Goal: Task Accomplishment & Management: Complete application form

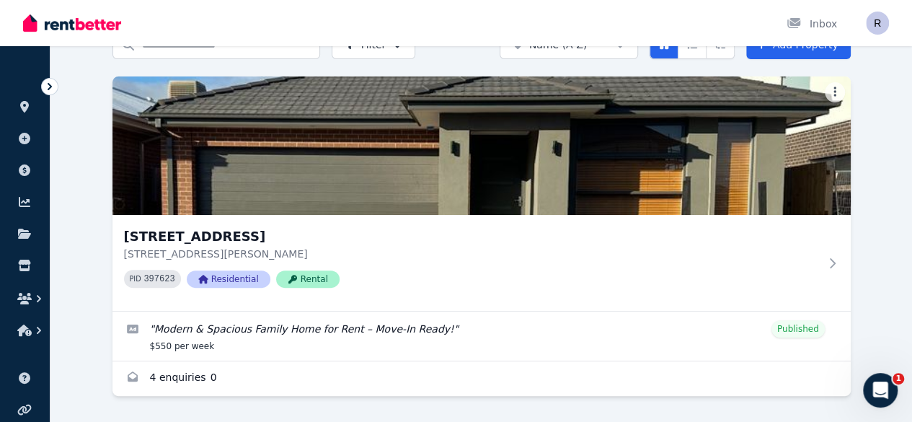
scroll to position [104, 0]
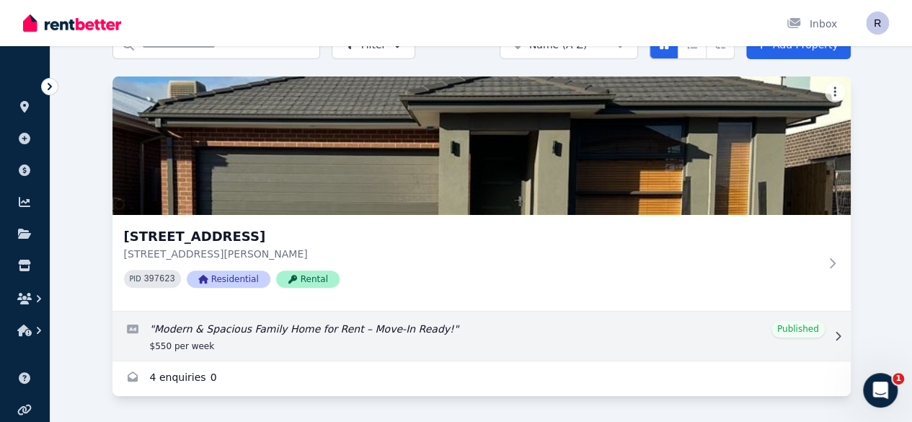
click at [189, 311] on link "Edit listing: Modern & Spacious Family Home for Rent – Move-In Ready!" at bounding box center [481, 335] width 738 height 49
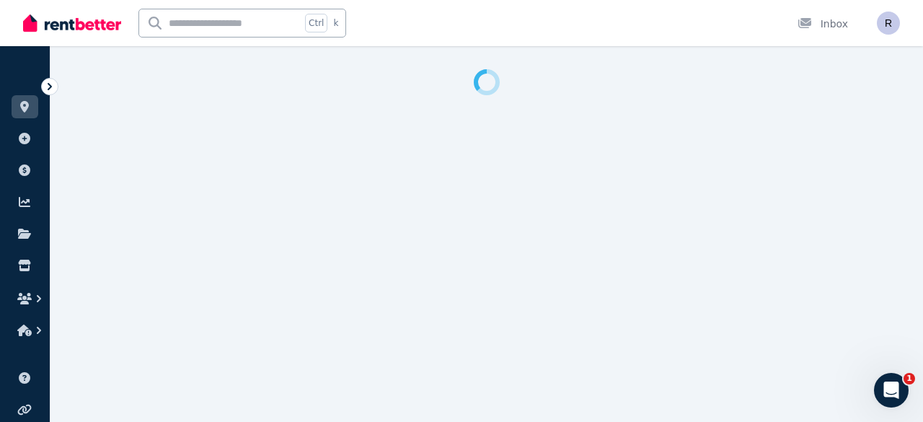
select select "**********"
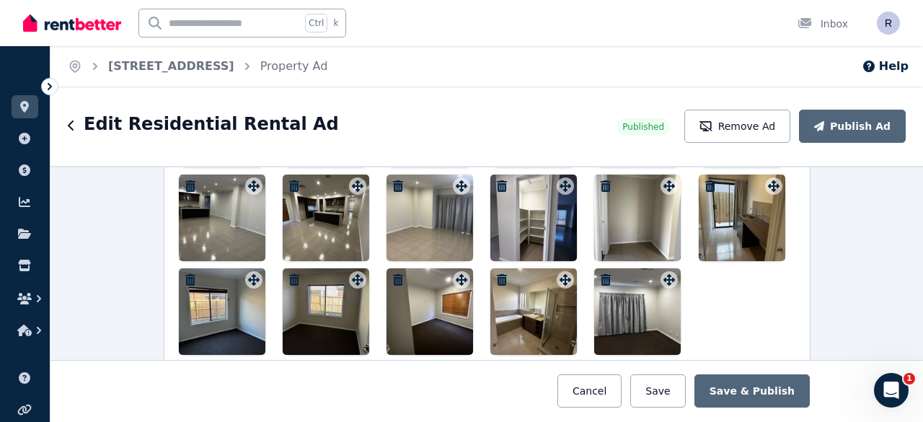
scroll to position [1946, 0]
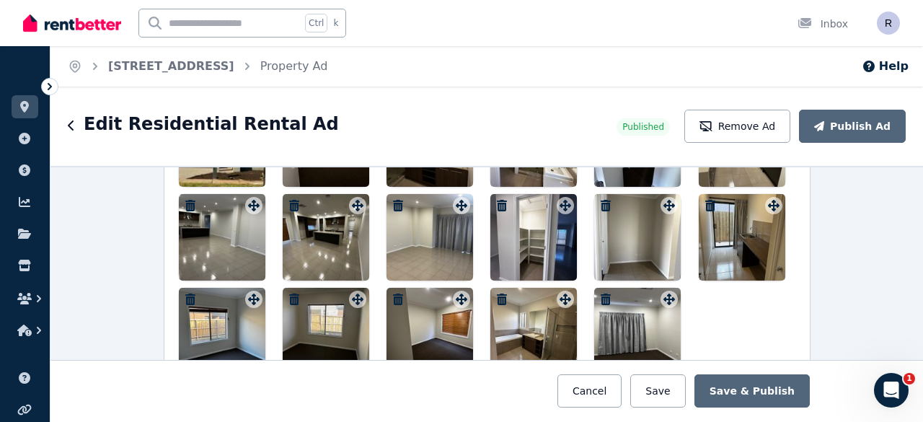
click at [446, 229] on div at bounding box center [429, 237] width 87 height 87
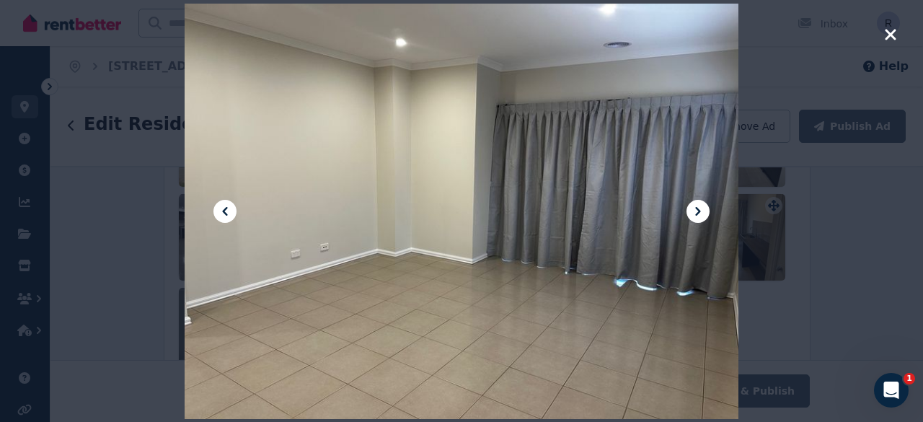
click at [697, 208] on icon at bounding box center [697, 211] width 5 height 9
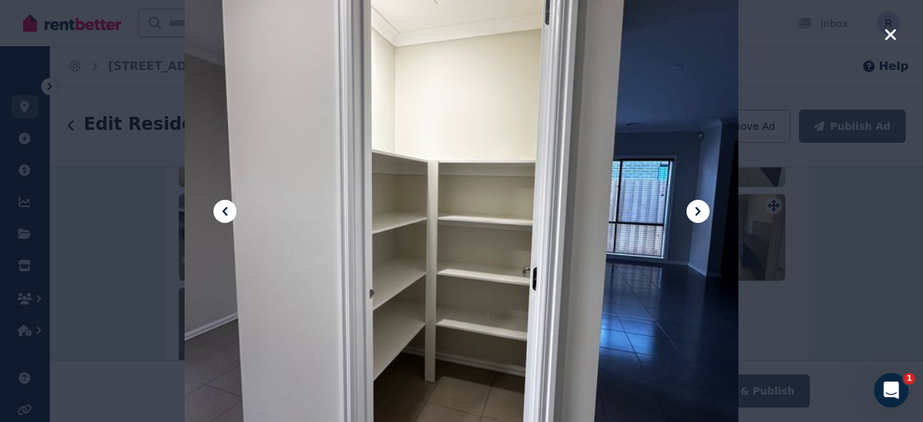
click at [697, 208] on icon at bounding box center [697, 211] width 5 height 9
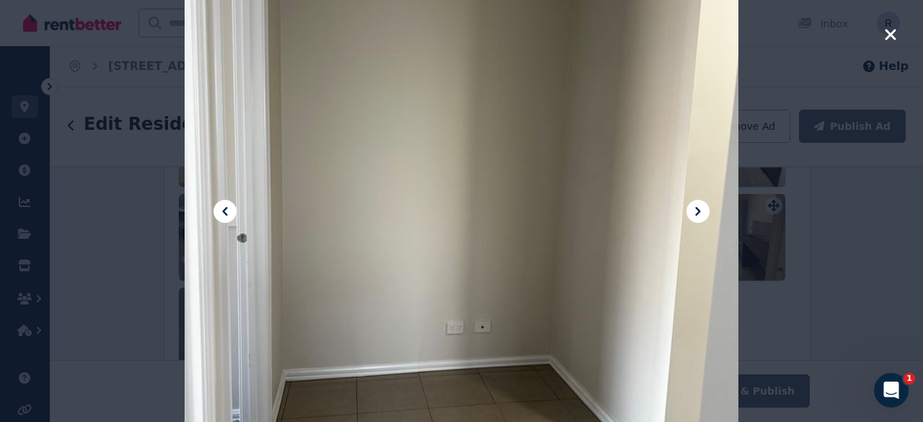
click at [697, 208] on icon at bounding box center [697, 211] width 5 height 9
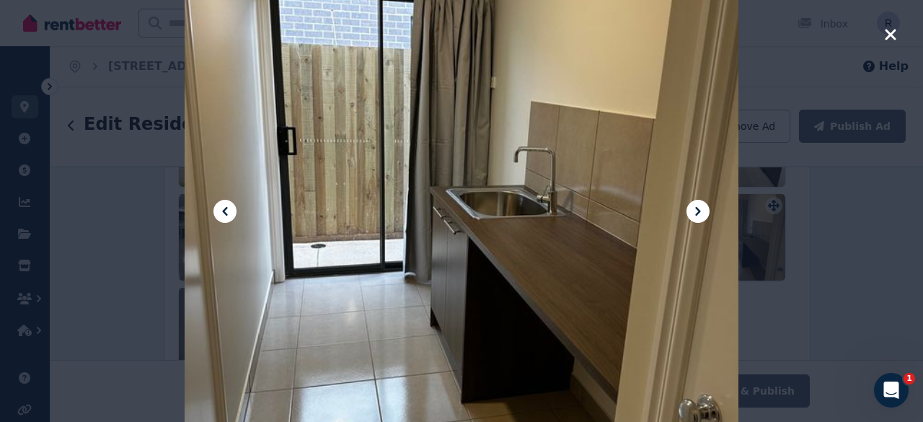
click at [697, 208] on icon at bounding box center [697, 211] width 5 height 9
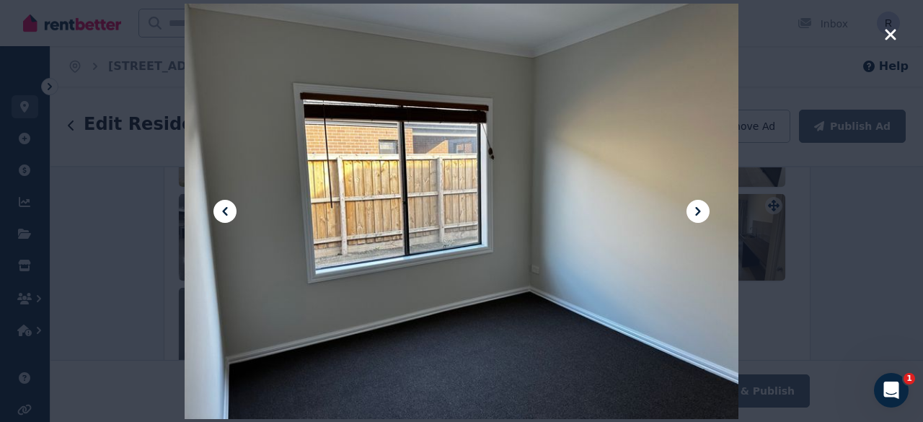
click at [696, 208] on icon at bounding box center [697, 211] width 5 height 9
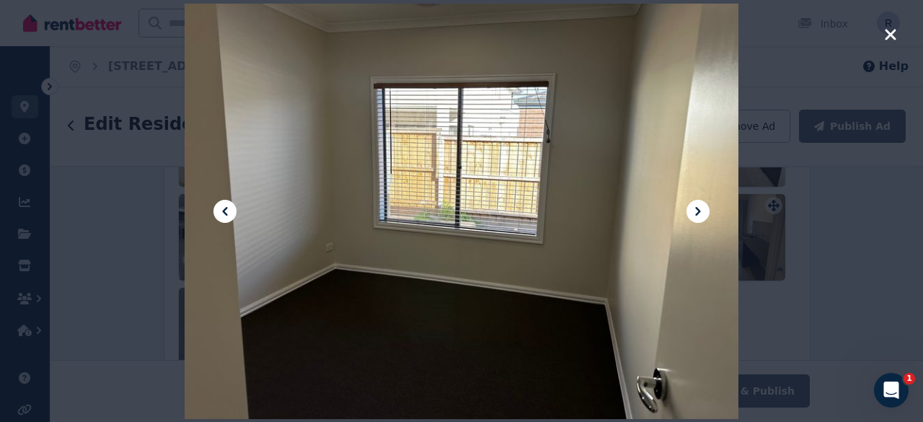
click at [694, 211] on icon at bounding box center [697, 211] width 17 height 17
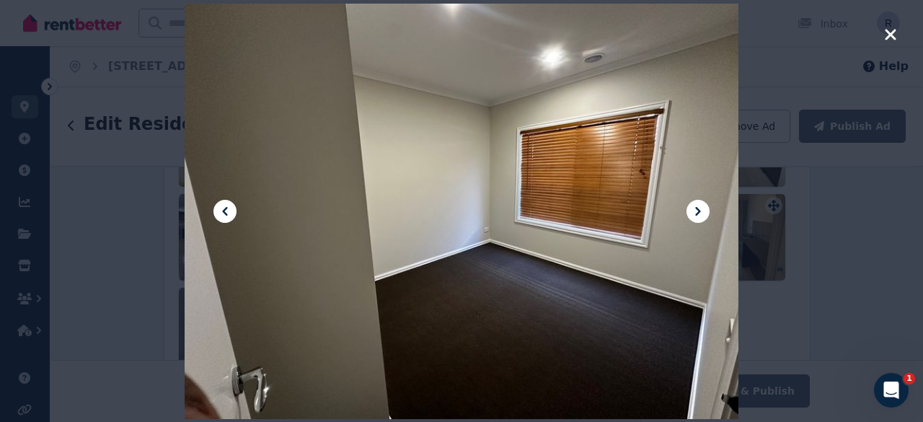
click at [892, 30] on icon "button" at bounding box center [890, 34] width 13 height 17
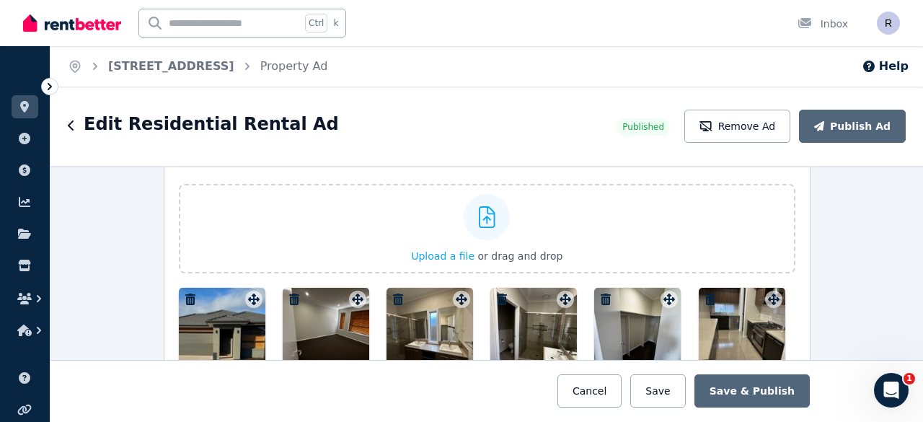
scroll to position [1759, 0]
drag, startPoint x: 206, startPoint y: 341, endPoint x: 476, endPoint y: 200, distance: 304.4
click at [476, 200] on div "Photos Upload a file or drag and drop To pick up a draggable item, press the sp…" at bounding box center [487, 358] width 616 height 407
click at [578, 222] on label "Upload a file or drag and drop" at bounding box center [487, 228] width 616 height 89
click at [0, 0] on input "Upload a file or drag and drop" at bounding box center [0, 0] width 0 height 0
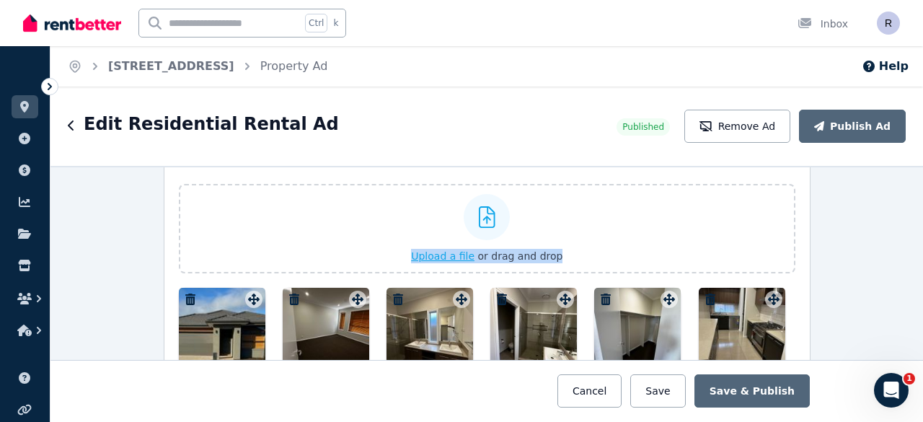
drag, startPoint x: 213, startPoint y: 311, endPoint x: 480, endPoint y: 203, distance: 288.1
click at [480, 203] on div "Photos Upload a file or drag and drop To pick up a draggable item, press the sp…" at bounding box center [487, 358] width 616 height 407
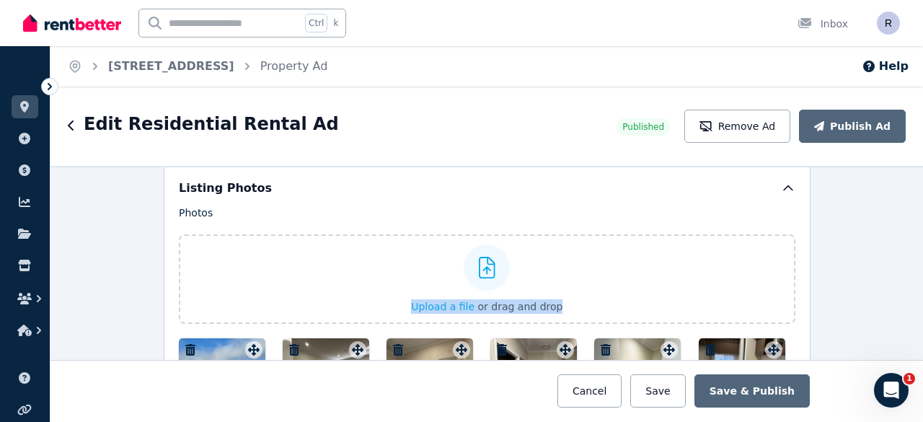
scroll to position [1730, 0]
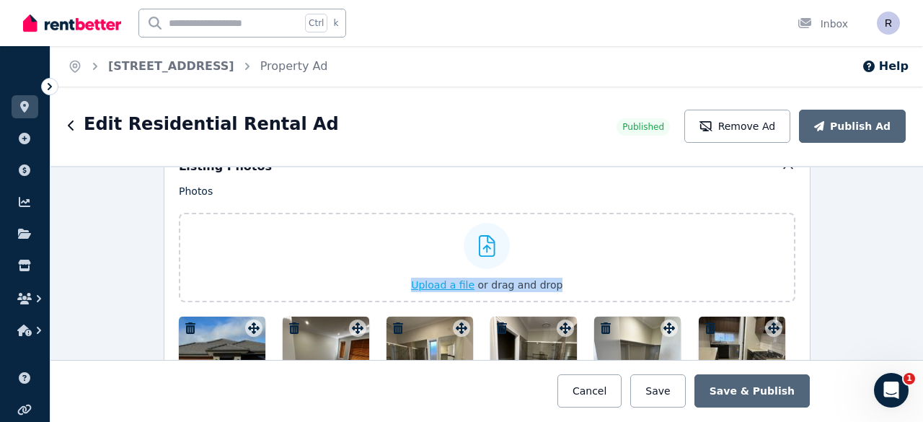
click at [309, 239] on label "Upload a file or drag and drop" at bounding box center [487, 257] width 616 height 89
click at [0, 0] on input "Upload a file or drag and drop" at bounding box center [0, 0] width 0 height 0
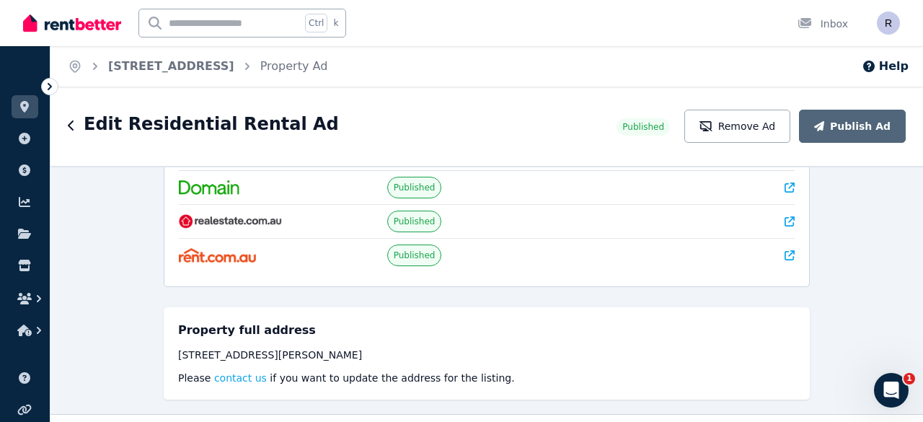
scroll to position [0, 0]
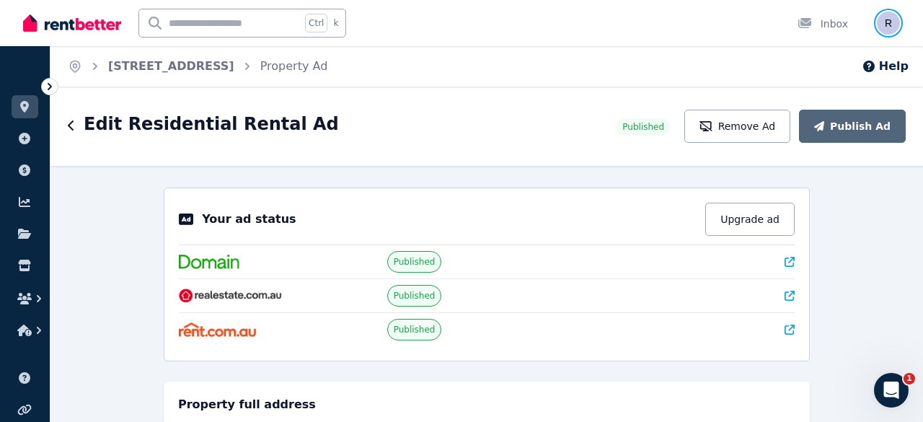
click at [884, 19] on img "button" at bounding box center [888, 23] width 23 height 23
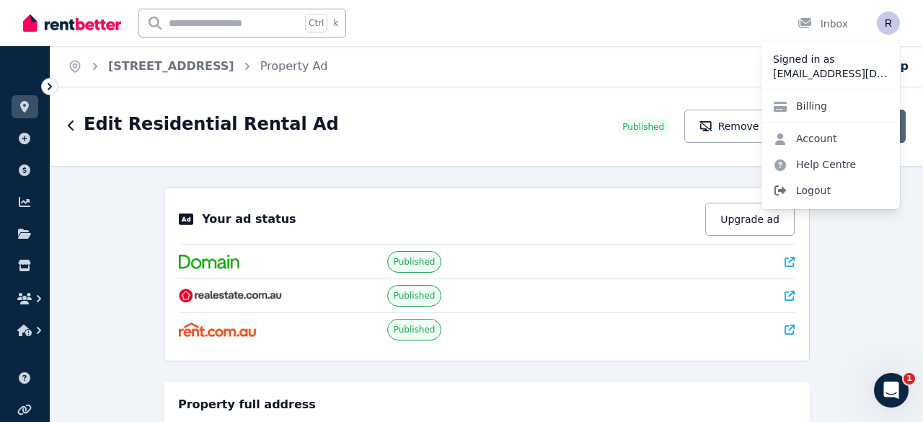
click at [797, 191] on span "Logout" at bounding box center [830, 190] width 138 height 26
